Goal: Check status: Check status

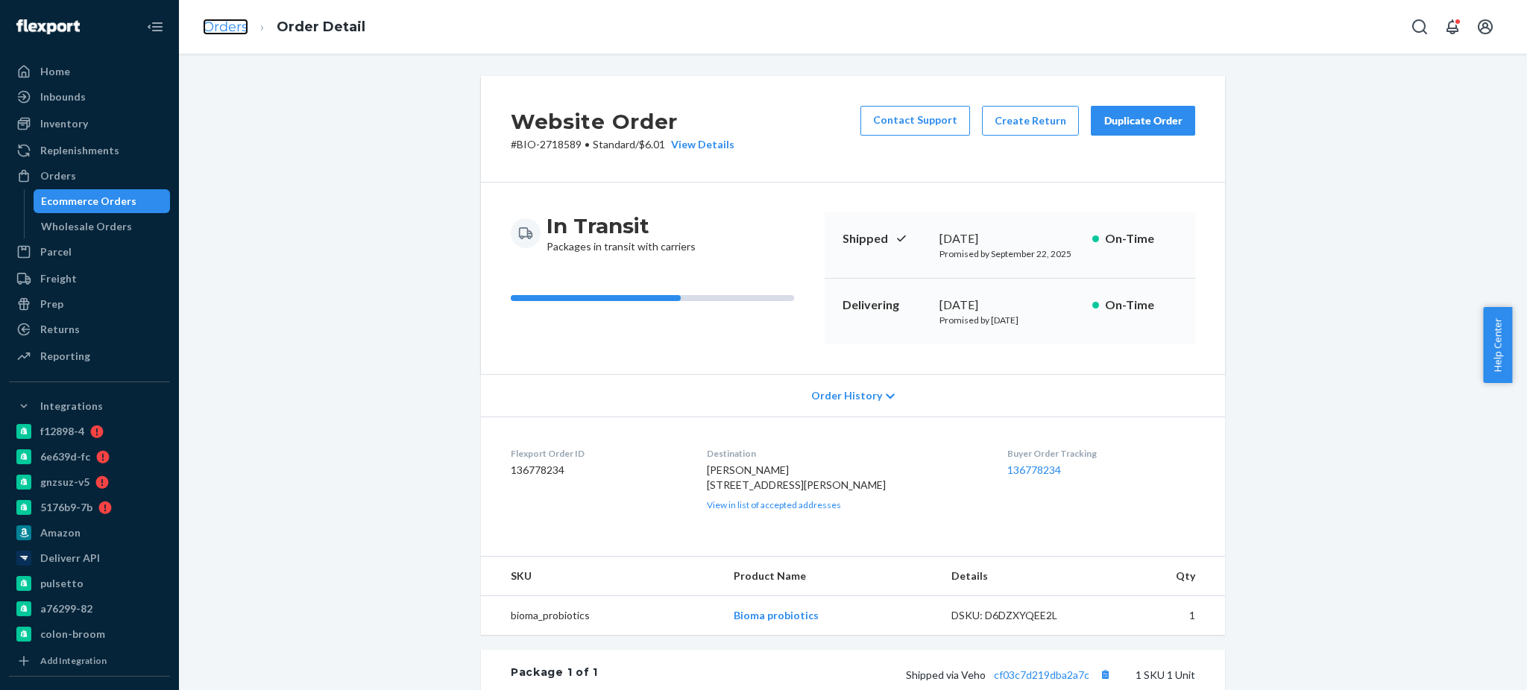
click at [227, 33] on link "Orders" at bounding box center [225, 27] width 45 height 16
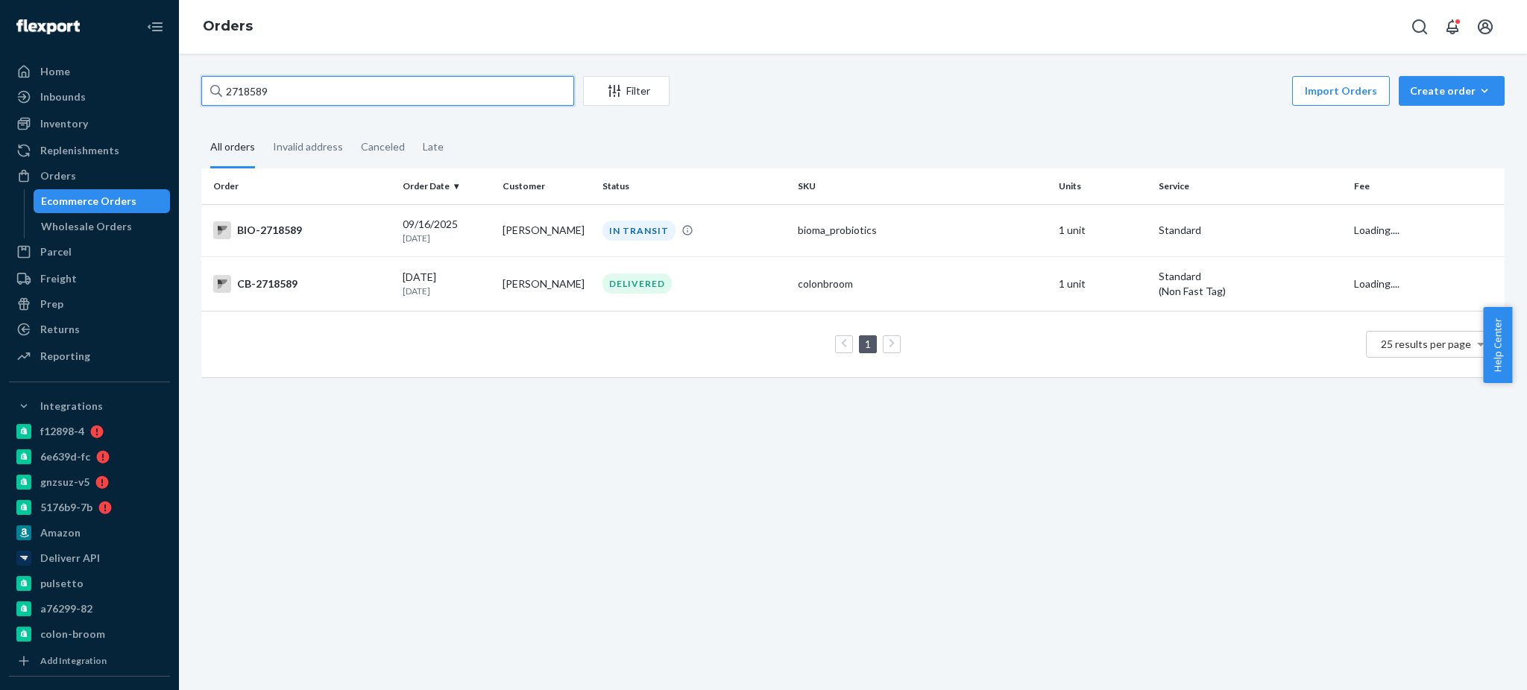
click at [355, 88] on input "2718589" at bounding box center [387, 91] width 373 height 30
paste input "11370"
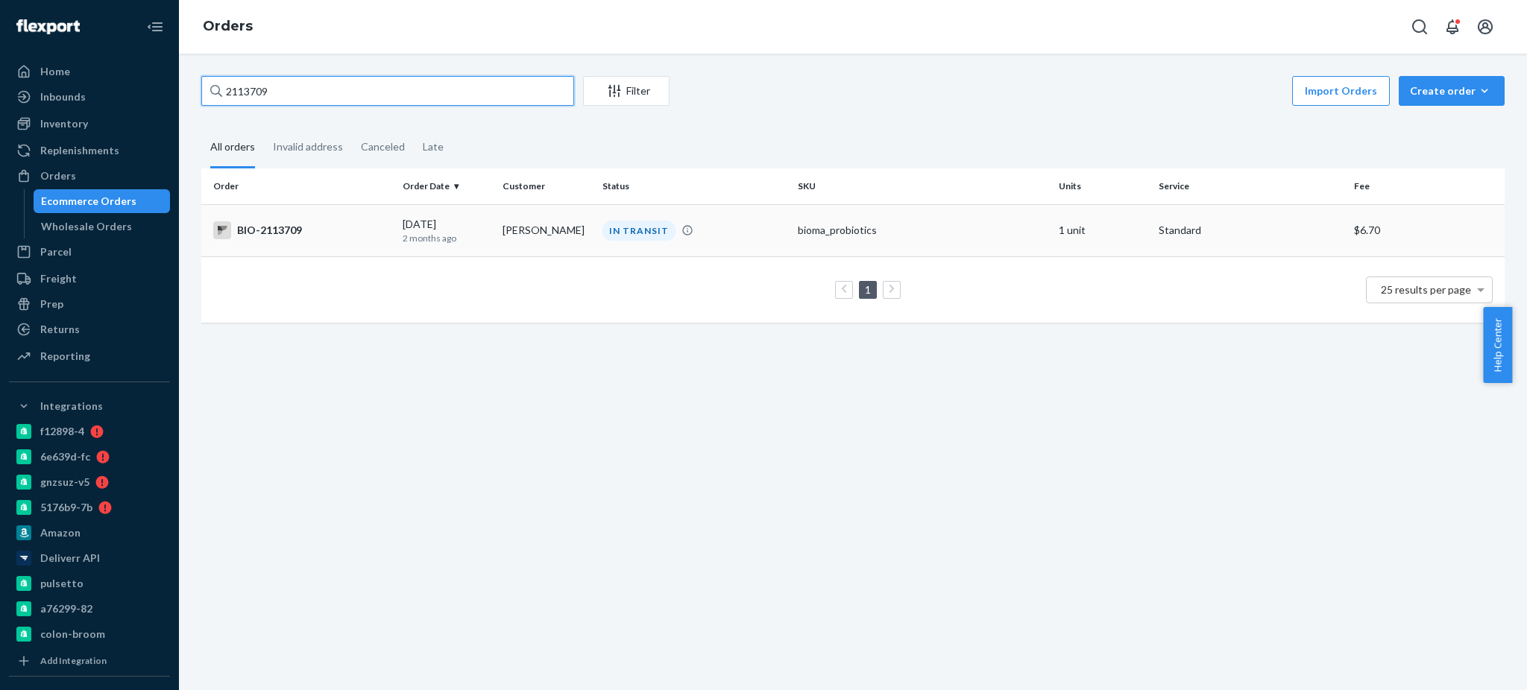
type input "2113709"
click at [253, 225] on div "BIO-2113709" at bounding box center [301, 230] width 177 height 18
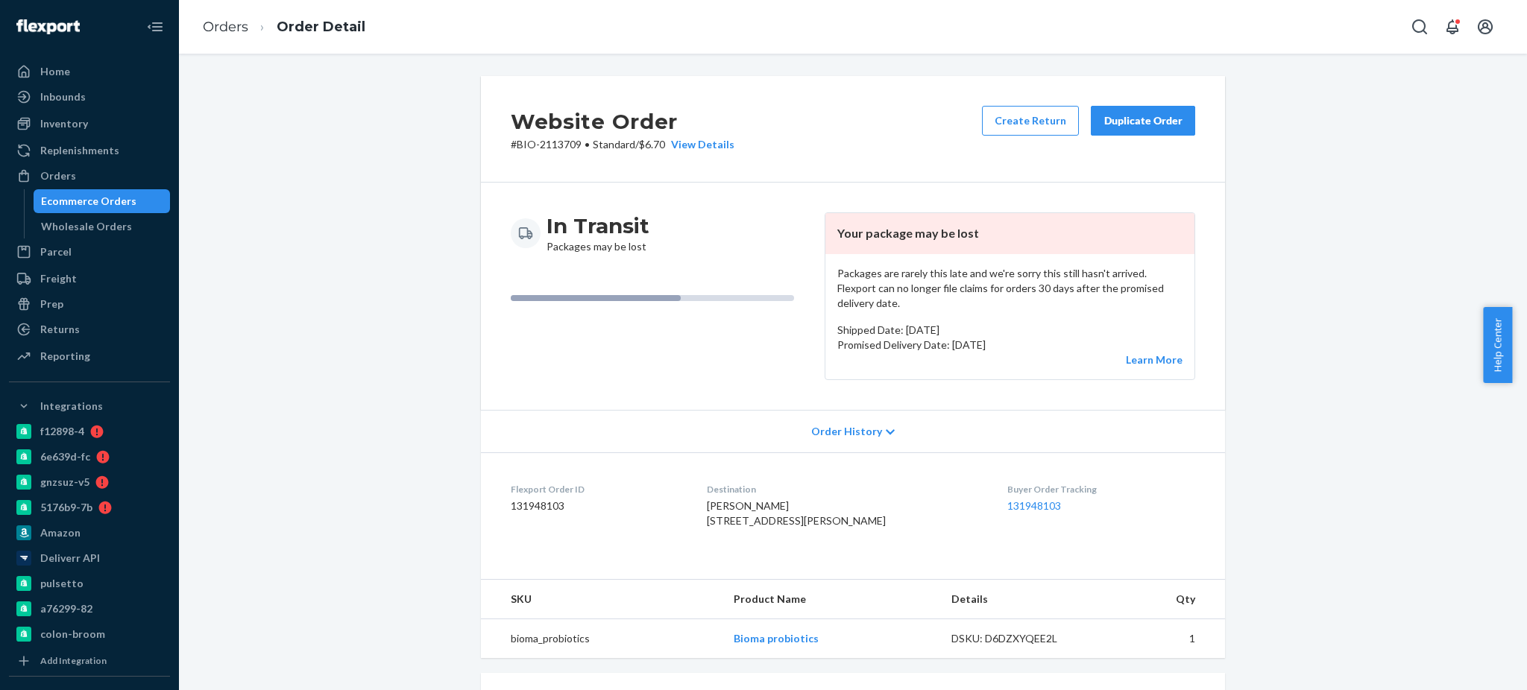
scroll to position [348, 0]
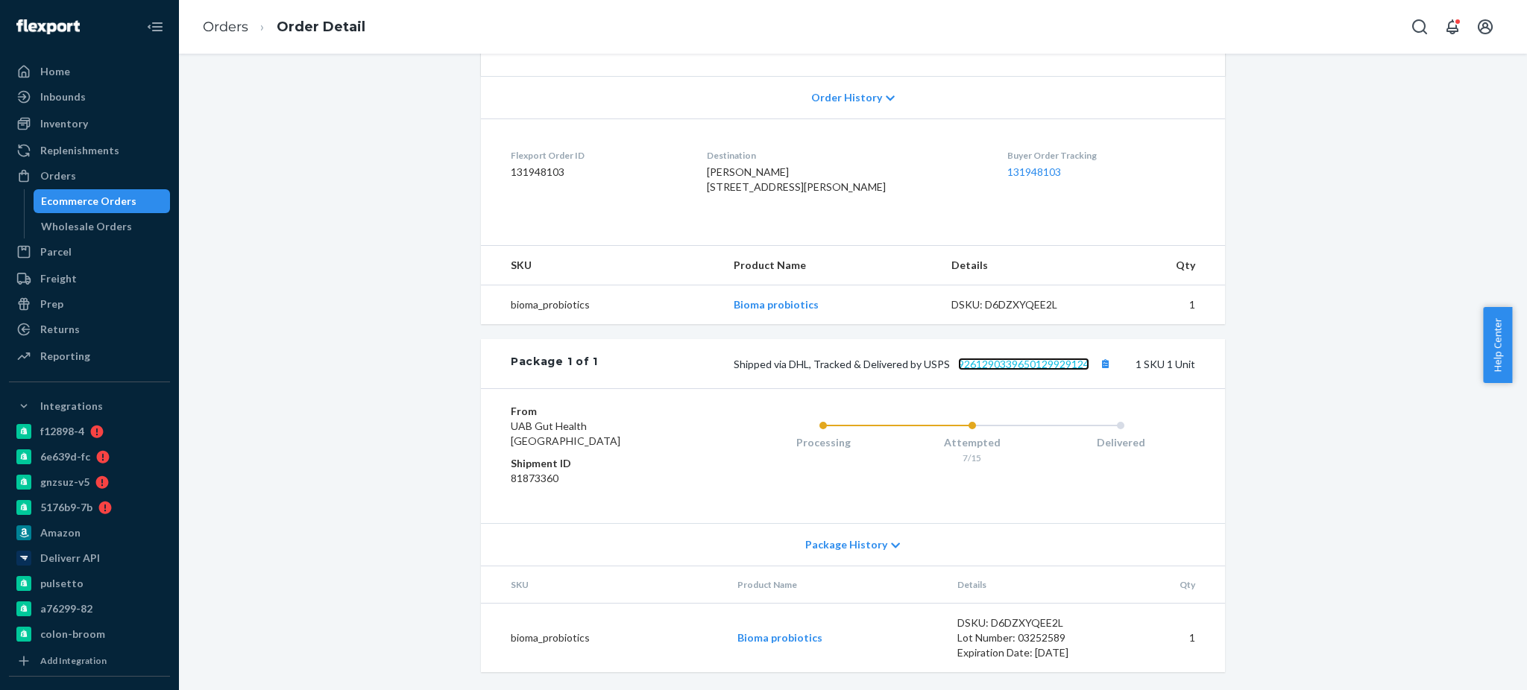
click at [1010, 359] on link "9261290339650129929124" at bounding box center [1023, 364] width 131 height 13
click at [225, 29] on link "Orders" at bounding box center [225, 27] width 45 height 16
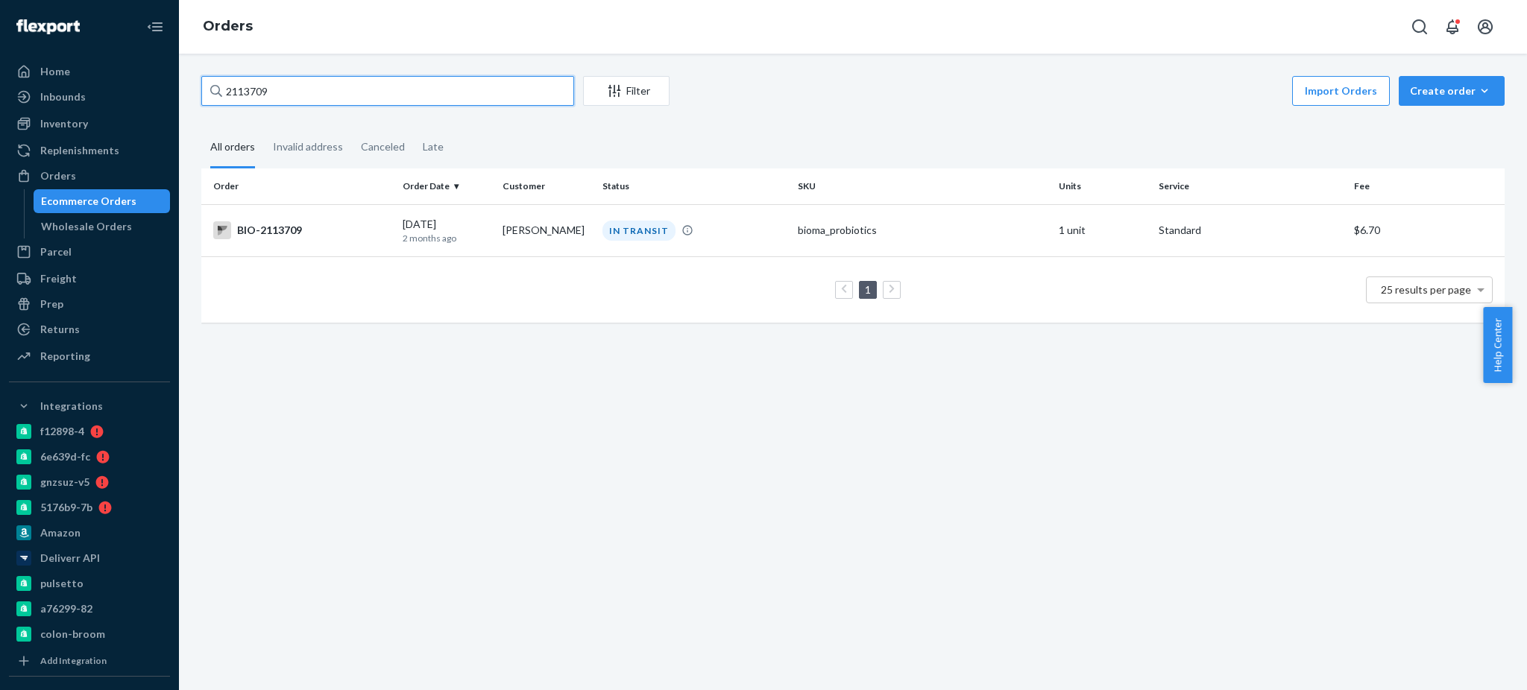
click at [404, 96] on input "2113709" at bounding box center [387, 91] width 373 height 30
paste input "386560"
type input "2386560"
click at [294, 228] on div "BIO-2386560" at bounding box center [301, 230] width 177 height 18
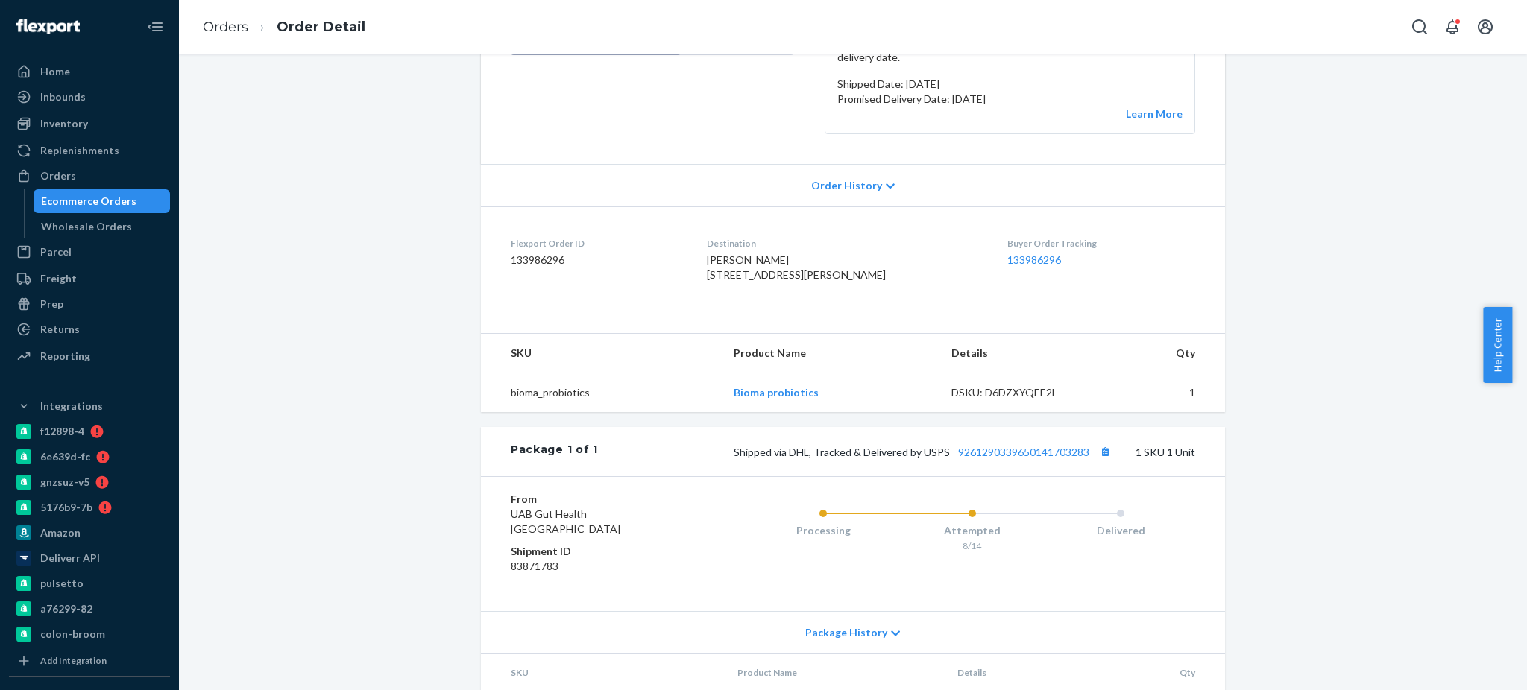
scroll to position [247, 0]
click at [1026, 458] on link "9261290339650141703283" at bounding box center [1023, 451] width 131 height 13
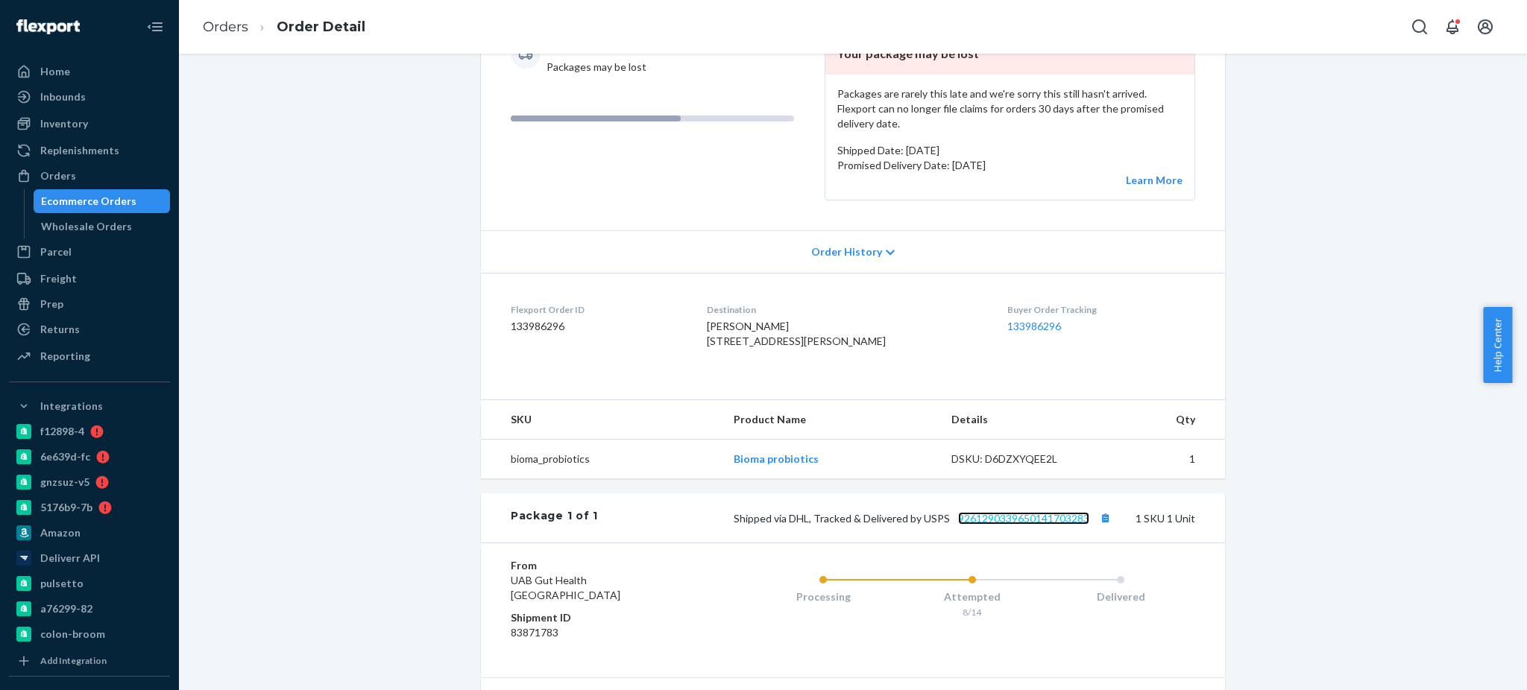
scroll to position [177, 0]
click at [227, 30] on link "Orders" at bounding box center [225, 27] width 45 height 16
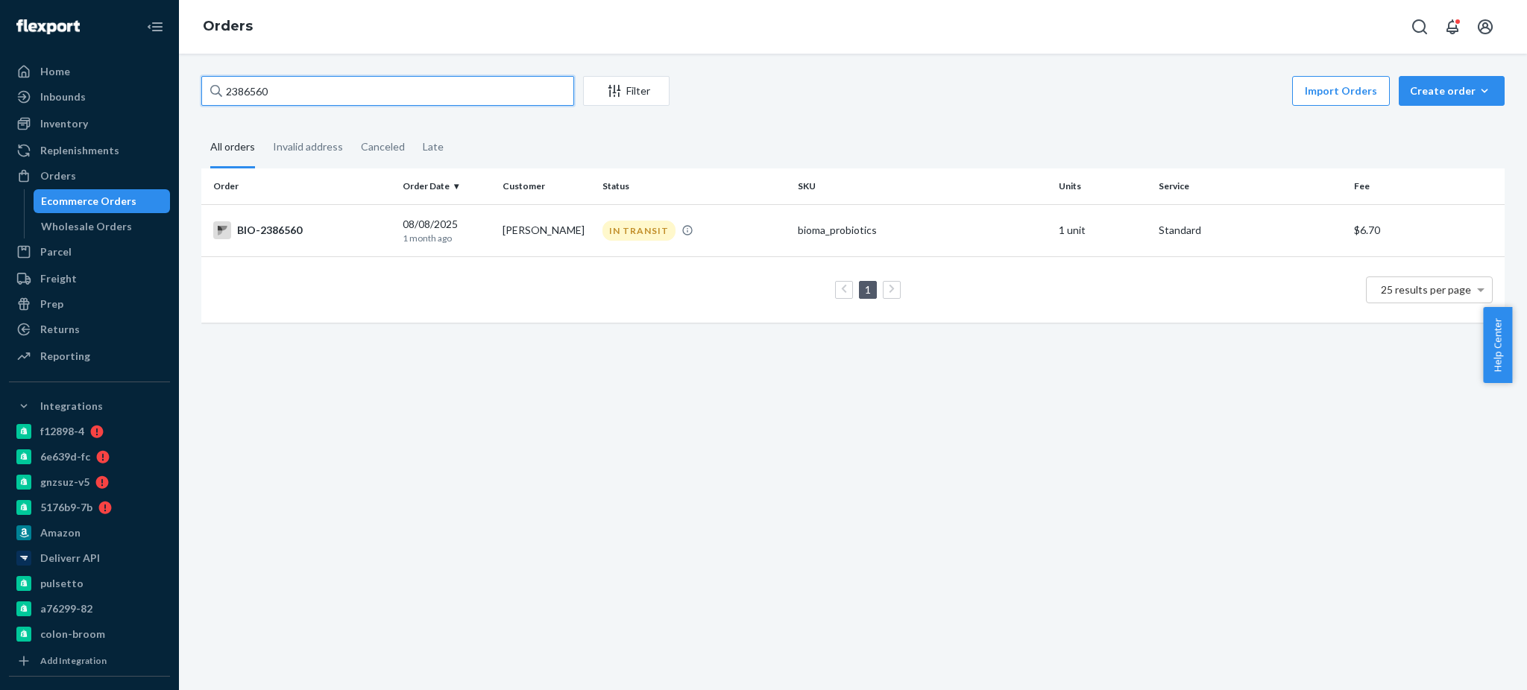
click at [288, 95] on input "2386560" at bounding box center [387, 91] width 373 height 30
paste input "650199"
type input "2650199"
click at [301, 228] on div "BIO-2650199" at bounding box center [301, 230] width 177 height 18
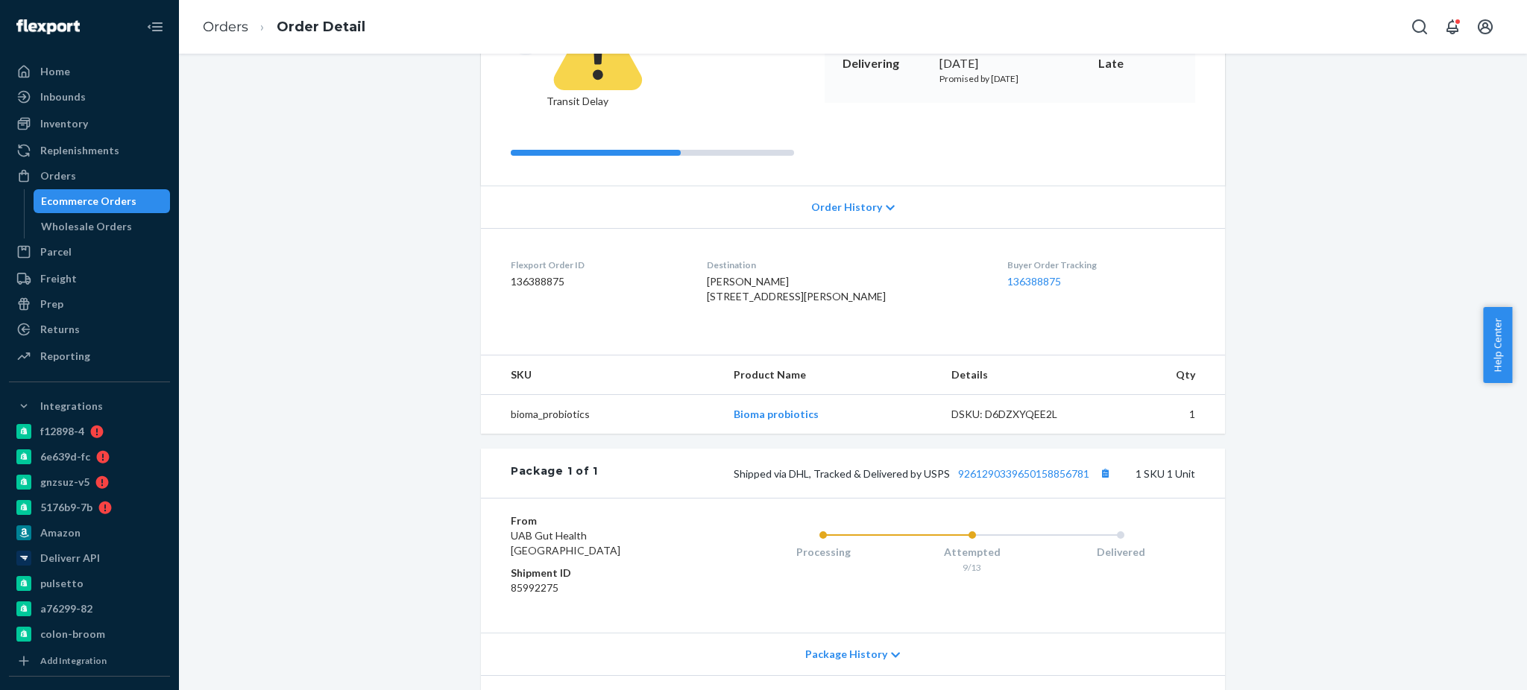
scroll to position [247, 0]
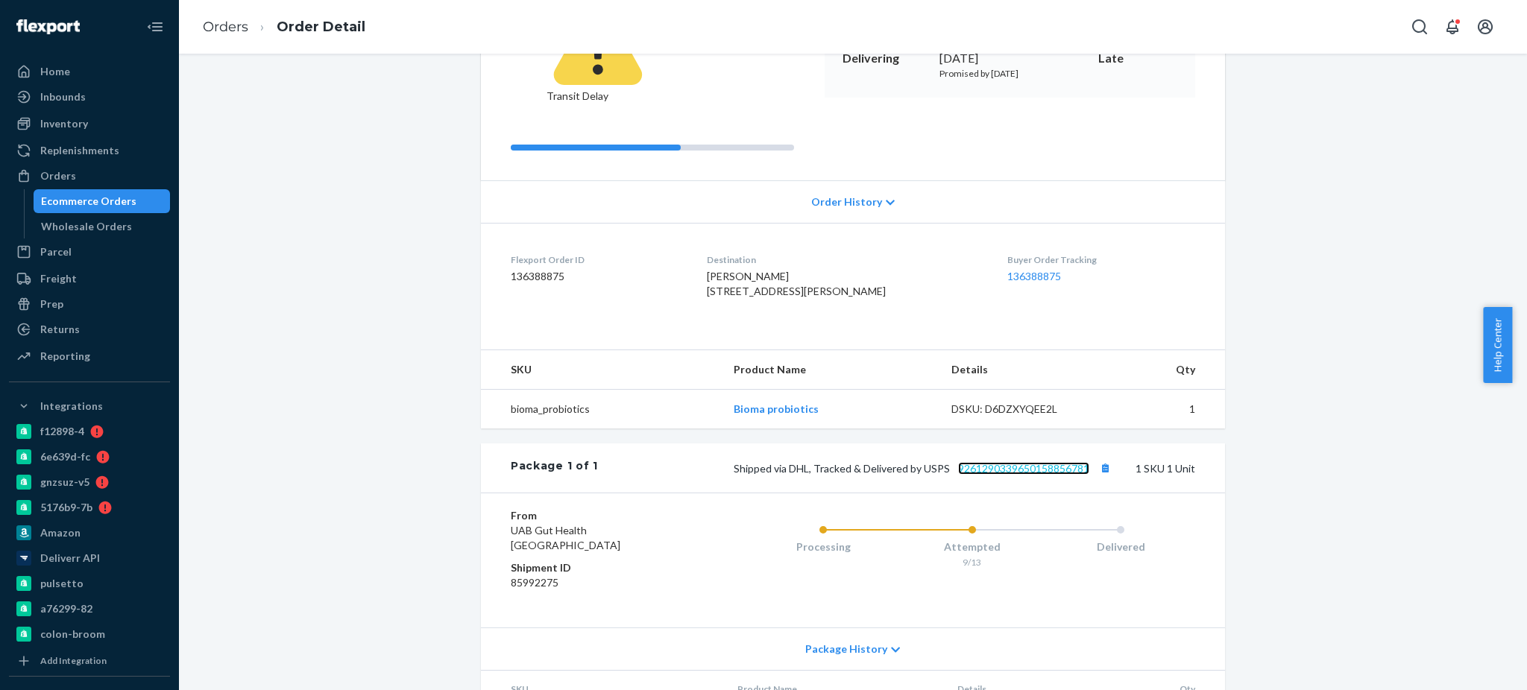
click at [1006, 462] on link "9261290339650158856781" at bounding box center [1023, 468] width 131 height 13
